Goal: Transaction & Acquisition: Subscribe to service/newsletter

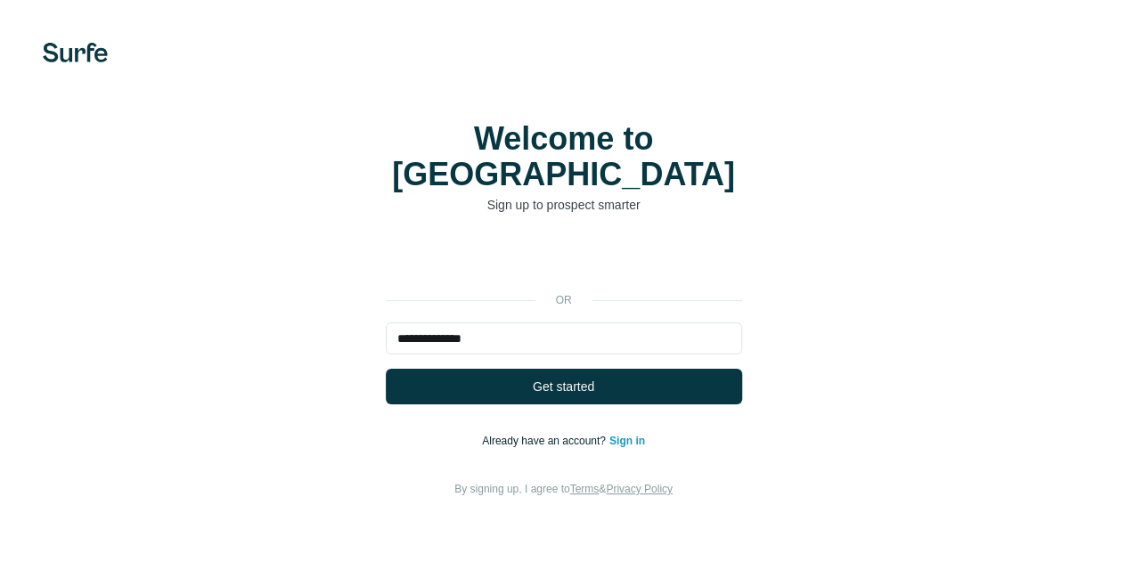
type input "**********"
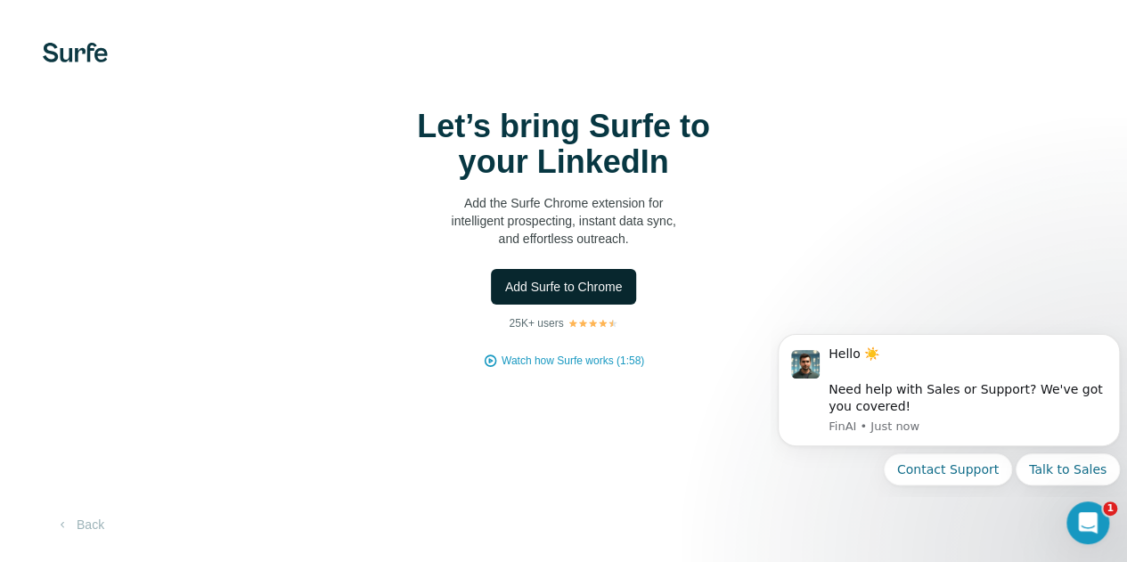
click at [505, 296] on span "Add Surfe to Chrome" at bounding box center [564, 287] width 118 height 18
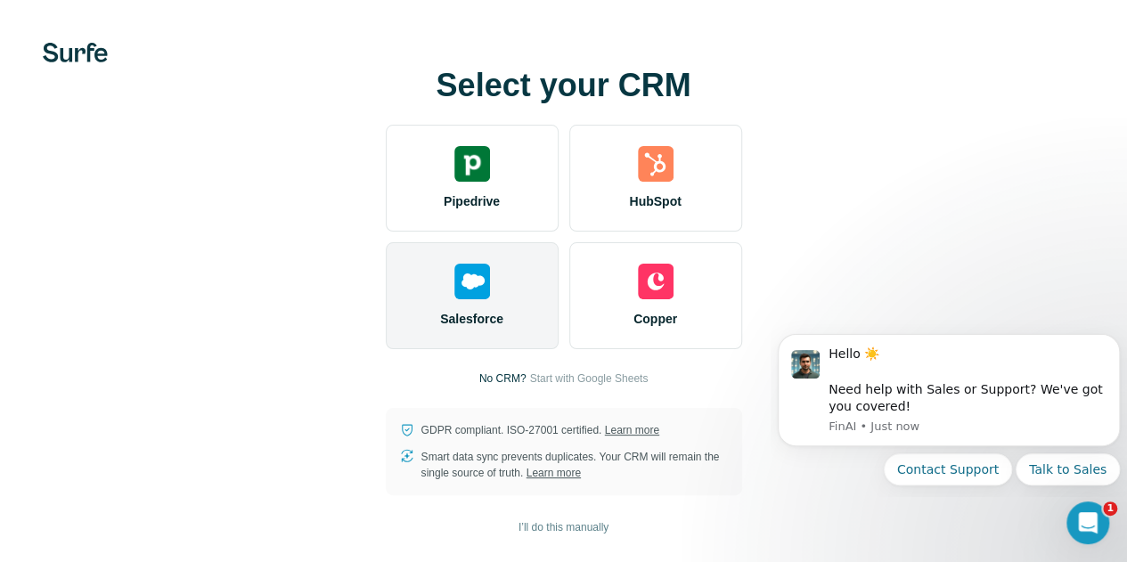
click at [386, 297] on div "Salesforce" at bounding box center [472, 295] width 173 height 107
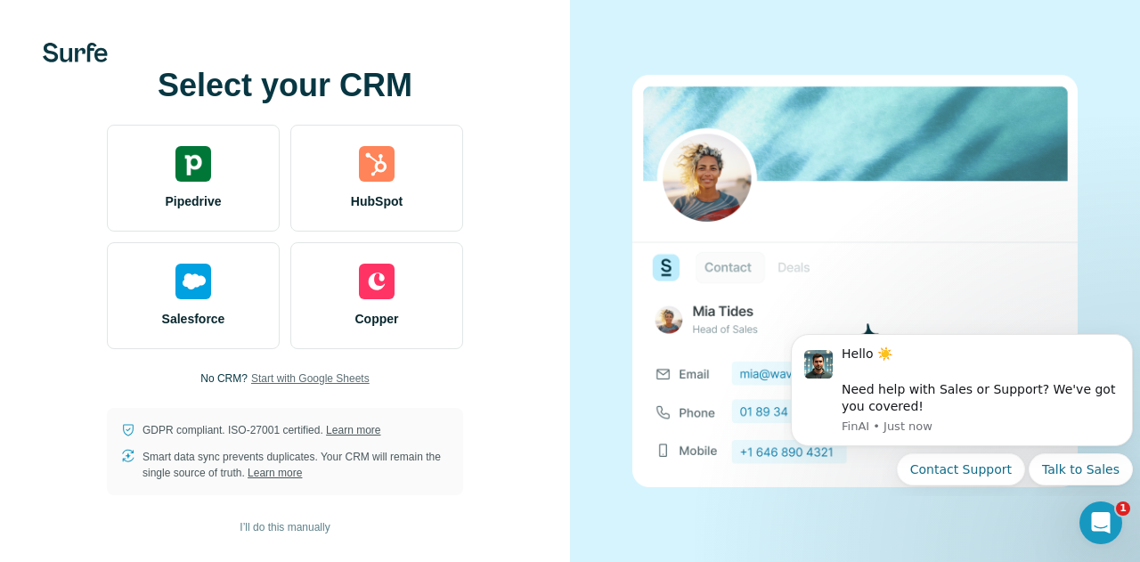
click at [306, 378] on span "Start with Google Sheets" at bounding box center [310, 378] width 118 height 16
click at [321, 378] on span "Start with Google Sheets" at bounding box center [310, 378] width 118 height 16
click at [316, 380] on span "Start with Google Sheets" at bounding box center [310, 378] width 118 height 16
